Goal: Task Accomplishment & Management: Use online tool/utility

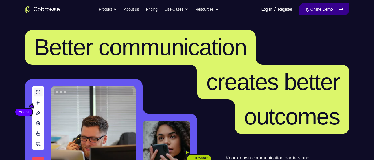
click at [304, 7] on link "Try Online Demo" at bounding box center [324, 9] width 50 height 12
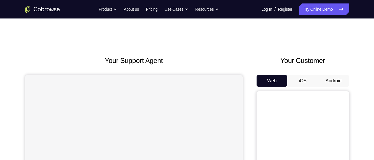
click at [339, 79] on button "Android" at bounding box center [333, 81] width 31 height 12
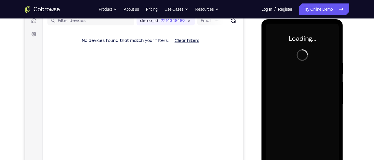
scroll to position [76, 0]
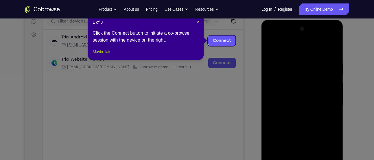
click at [105, 55] on button "Maybe later" at bounding box center [102, 51] width 20 height 7
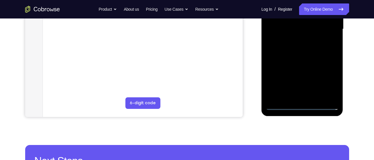
scroll to position [153, 0]
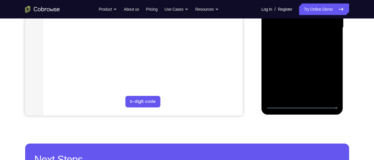
click at [299, 106] on div at bounding box center [302, 28] width 73 height 162
click at [328, 84] on div at bounding box center [302, 28] width 73 height 162
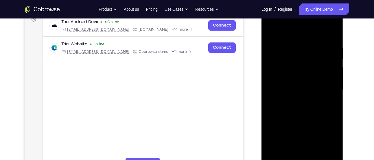
scroll to position [91, 0]
drag, startPoint x: 300, startPoint y: 34, endPoint x: 505, endPoint y: 36, distance: 204.7
click at [300, 34] on div at bounding box center [302, 90] width 73 height 162
click at [325, 88] on div at bounding box center [302, 90] width 73 height 162
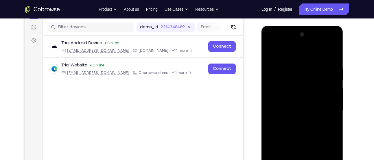
scroll to position [101, 0]
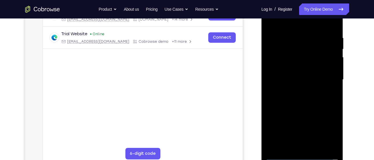
click at [295, 90] on div at bounding box center [302, 80] width 73 height 162
click at [288, 74] on div at bounding box center [302, 80] width 73 height 162
click at [290, 72] on div at bounding box center [302, 80] width 73 height 162
click at [275, 78] on div at bounding box center [302, 80] width 73 height 162
click at [269, 99] on div at bounding box center [302, 80] width 73 height 162
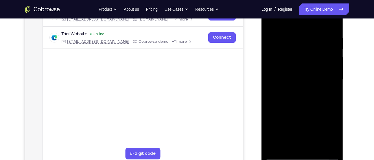
click at [289, 99] on div at bounding box center [302, 80] width 73 height 162
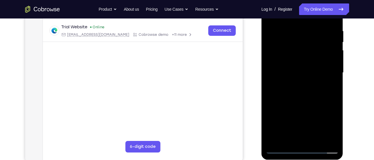
click at [323, 99] on div at bounding box center [302, 73] width 73 height 162
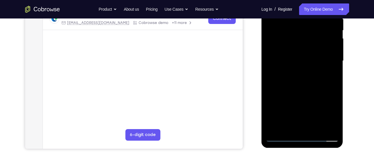
click at [318, 129] on div at bounding box center [302, 61] width 73 height 162
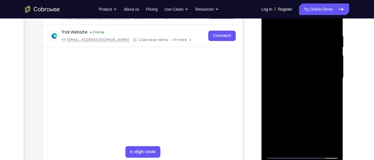
scroll to position [103, 0]
click at [307, 110] on div at bounding box center [302, 78] width 73 height 162
click at [326, 72] on div at bounding box center [302, 78] width 73 height 162
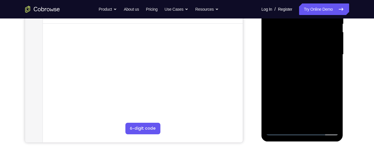
scroll to position [127, 0]
click at [293, 118] on div at bounding box center [302, 54] width 73 height 162
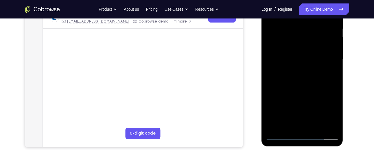
scroll to position [121, 0]
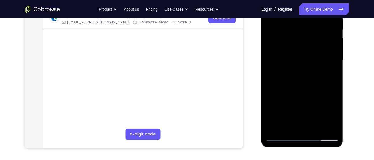
click at [296, 62] on div at bounding box center [302, 60] width 73 height 162
click at [309, 111] on div at bounding box center [302, 60] width 73 height 162
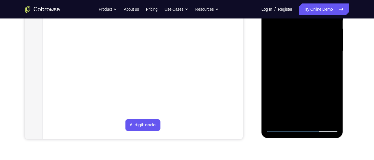
scroll to position [129, 0]
click at [327, 118] on div at bounding box center [302, 52] width 73 height 162
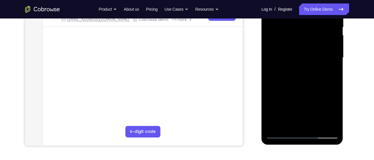
scroll to position [123, 0]
click at [285, 123] on div at bounding box center [302, 58] width 73 height 162
click at [316, 94] on div at bounding box center [302, 58] width 73 height 162
click at [301, 68] on div at bounding box center [302, 58] width 73 height 162
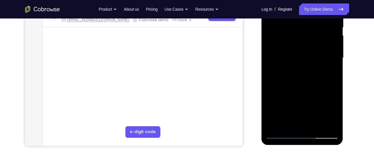
click at [327, 69] on div at bounding box center [302, 58] width 73 height 162
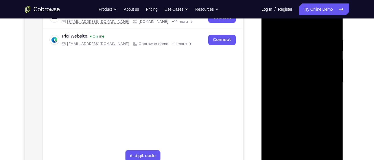
scroll to position [99, 0]
click at [329, 93] on div at bounding box center [302, 82] width 73 height 162
click at [303, 58] on div at bounding box center [302, 82] width 73 height 162
click at [316, 107] on div at bounding box center [302, 82] width 73 height 162
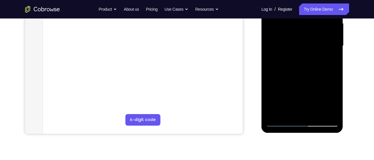
scroll to position [135, 0]
click at [288, 111] on div at bounding box center [302, 46] width 73 height 162
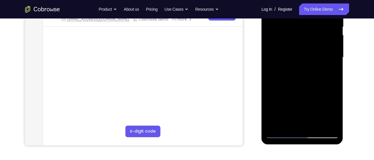
scroll to position [122, 0]
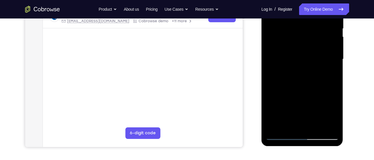
click at [271, 92] on div at bounding box center [302, 59] width 73 height 162
click at [329, 72] on div at bounding box center [302, 59] width 73 height 162
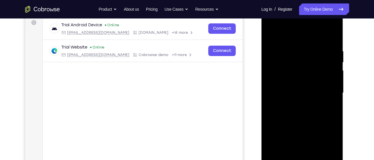
scroll to position [87, 0]
click at [299, 67] on div at bounding box center [302, 94] width 73 height 162
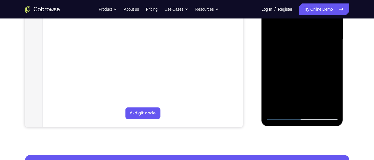
scroll to position [142, 0]
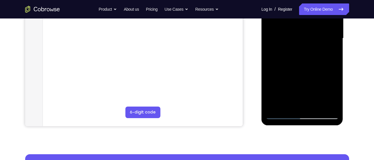
click at [280, 103] on div at bounding box center [302, 39] width 73 height 162
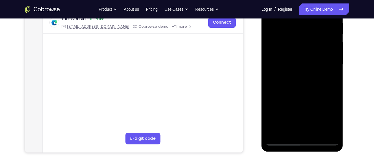
scroll to position [113, 0]
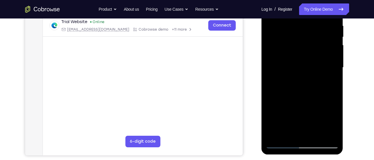
click at [303, 69] on div at bounding box center [302, 68] width 73 height 162
click at [293, 121] on div at bounding box center [302, 68] width 73 height 162
click at [332, 70] on div at bounding box center [302, 68] width 73 height 162
click at [304, 72] on div at bounding box center [302, 68] width 73 height 162
click at [289, 121] on div at bounding box center [302, 68] width 73 height 162
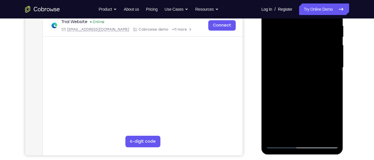
click at [290, 91] on div at bounding box center [302, 68] width 73 height 162
click at [277, 82] on div at bounding box center [302, 68] width 73 height 162
click at [330, 82] on div at bounding box center [302, 68] width 73 height 162
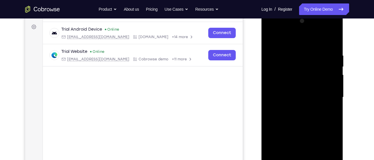
scroll to position [83, 0]
click at [271, 41] on div at bounding box center [302, 98] width 73 height 162
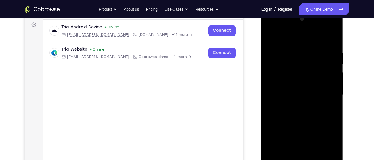
click at [280, 83] on div at bounding box center [302, 95] width 73 height 162
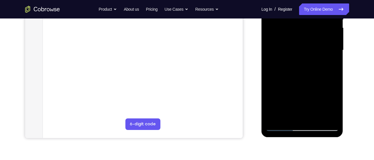
scroll to position [131, 0]
click at [289, 115] on div at bounding box center [302, 50] width 73 height 162
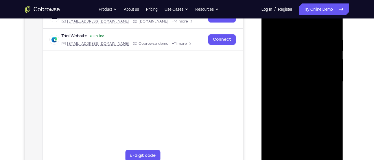
scroll to position [129, 0]
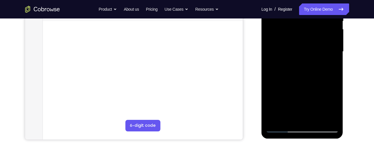
click at [286, 116] on div at bounding box center [302, 52] width 73 height 162
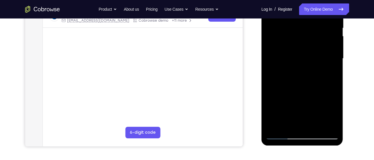
scroll to position [122, 0]
click at [271, 94] on div at bounding box center [302, 59] width 73 height 162
click at [331, 71] on div at bounding box center [302, 59] width 73 height 162
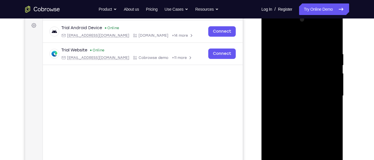
scroll to position [75, 0]
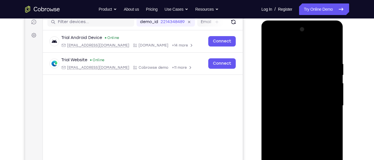
click at [270, 48] on div at bounding box center [302, 106] width 73 height 162
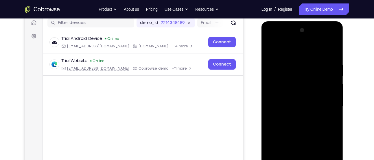
scroll to position [74, 0]
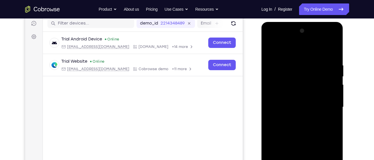
click at [270, 49] on div at bounding box center [302, 107] width 73 height 162
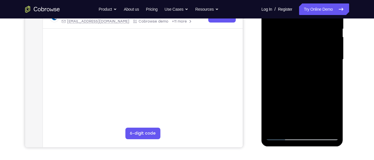
scroll to position [122, 0]
click at [330, 127] on div at bounding box center [302, 59] width 73 height 162
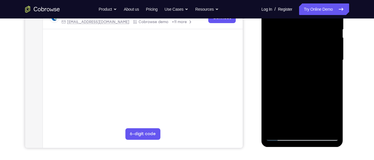
click at [314, 129] on div at bounding box center [302, 60] width 73 height 162
click at [302, 55] on div at bounding box center [302, 60] width 73 height 162
click at [289, 125] on div at bounding box center [302, 60] width 73 height 162
click at [325, 75] on div at bounding box center [302, 60] width 73 height 162
click at [325, 74] on div at bounding box center [302, 60] width 73 height 162
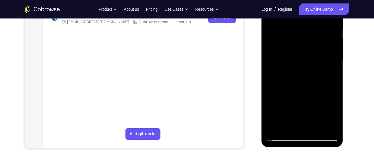
click at [327, 75] on div at bounding box center [302, 60] width 73 height 162
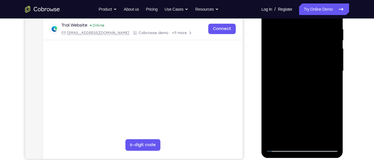
scroll to position [109, 0]
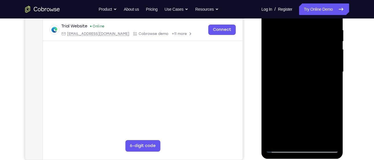
click at [305, 64] on div at bounding box center [302, 72] width 73 height 162
click at [323, 114] on div at bounding box center [302, 72] width 73 height 162
click at [287, 136] on div at bounding box center [302, 72] width 73 height 162
click at [269, 105] on div at bounding box center [302, 72] width 73 height 162
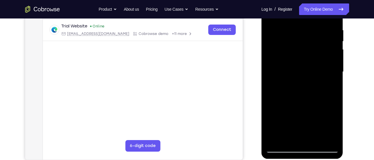
click at [330, 82] on div at bounding box center [302, 72] width 73 height 162
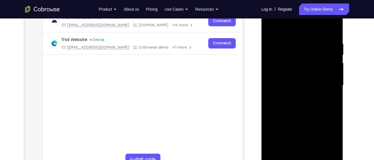
scroll to position [103, 0]
